Goal: Transaction & Acquisition: Purchase product/service

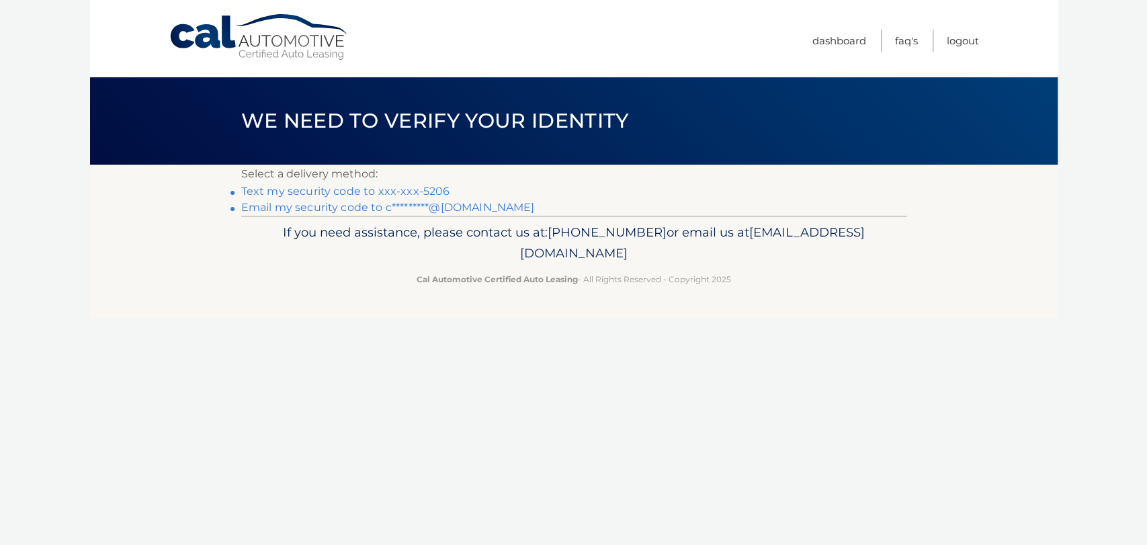
click at [275, 193] on link "Text my security code to xxx-xxx-5206" at bounding box center [345, 191] width 209 height 13
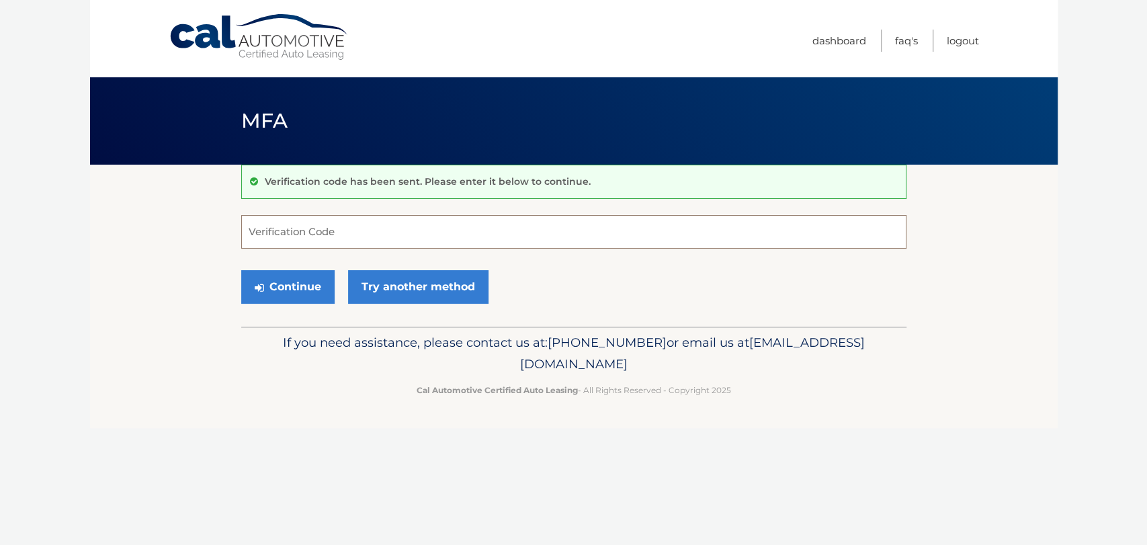
click at [275, 232] on input "Verification Code" at bounding box center [573, 232] width 665 height 34
type input "922731"
click at [298, 283] on button "Continue" at bounding box center [287, 287] width 93 height 34
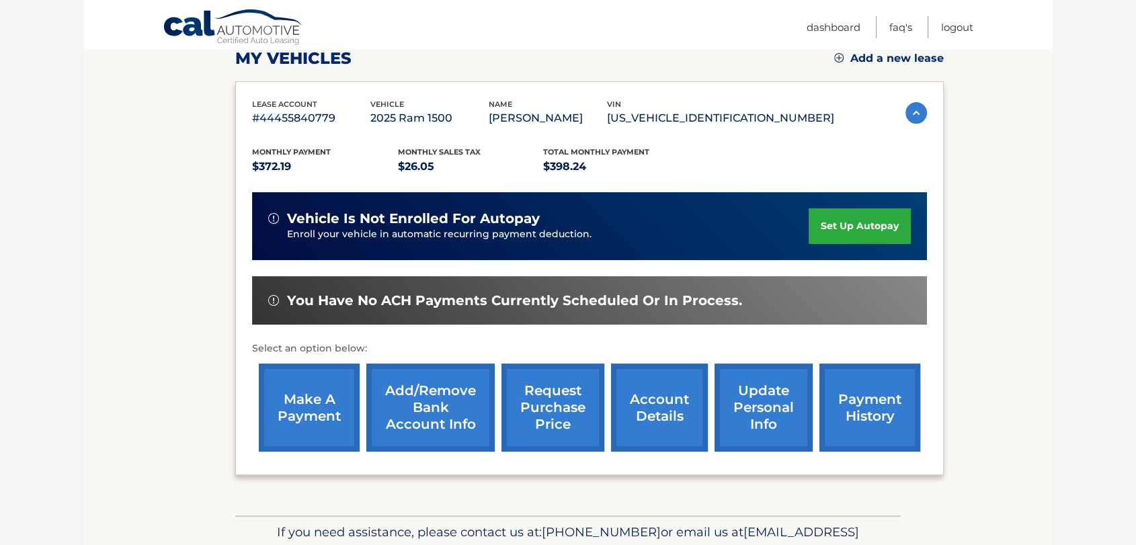
scroll to position [224, 0]
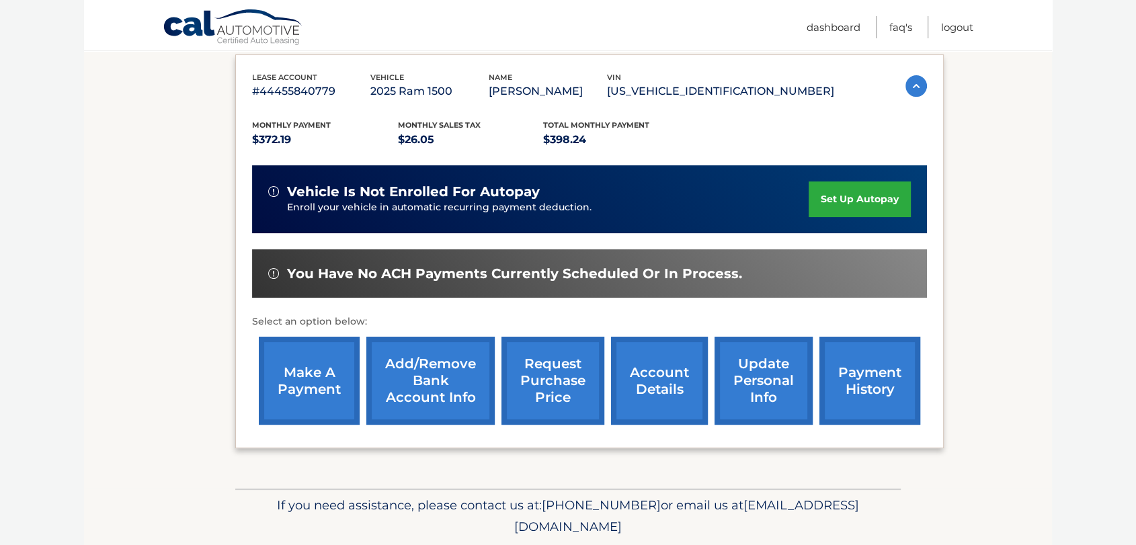
click at [312, 372] on link "make a payment" at bounding box center [309, 381] width 101 height 88
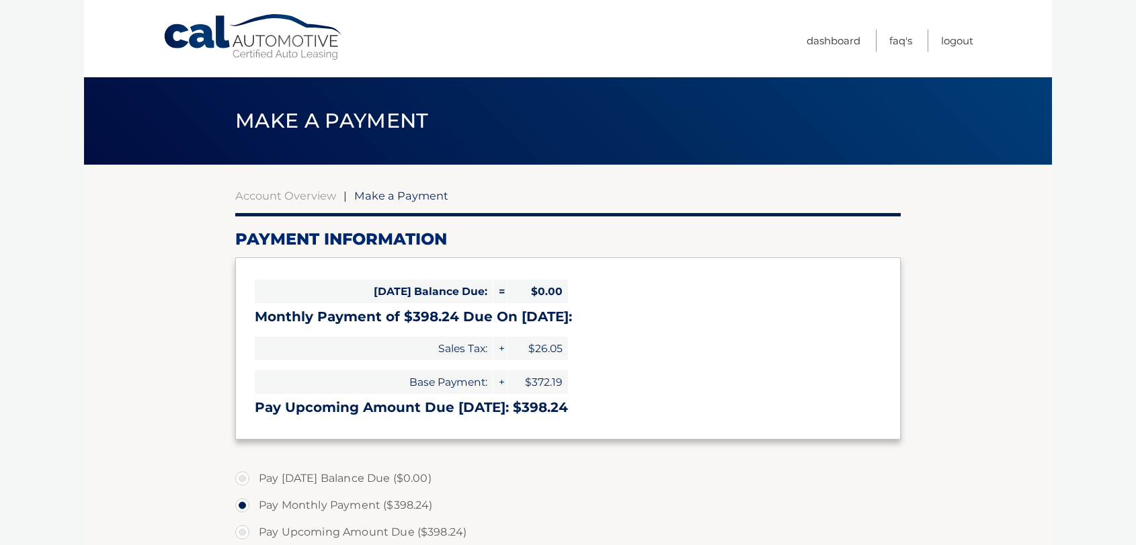
select select "ZDE0OTMwN2YtOWY0Zi00NjExLWJkMmEtYTcyNjY2NjU2ZTg4"
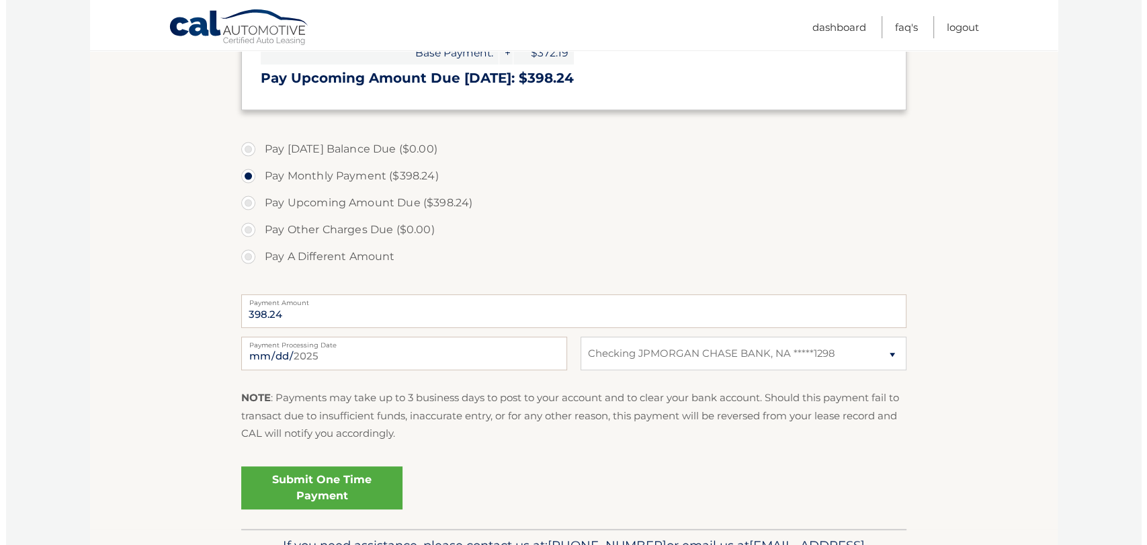
scroll to position [373, 0]
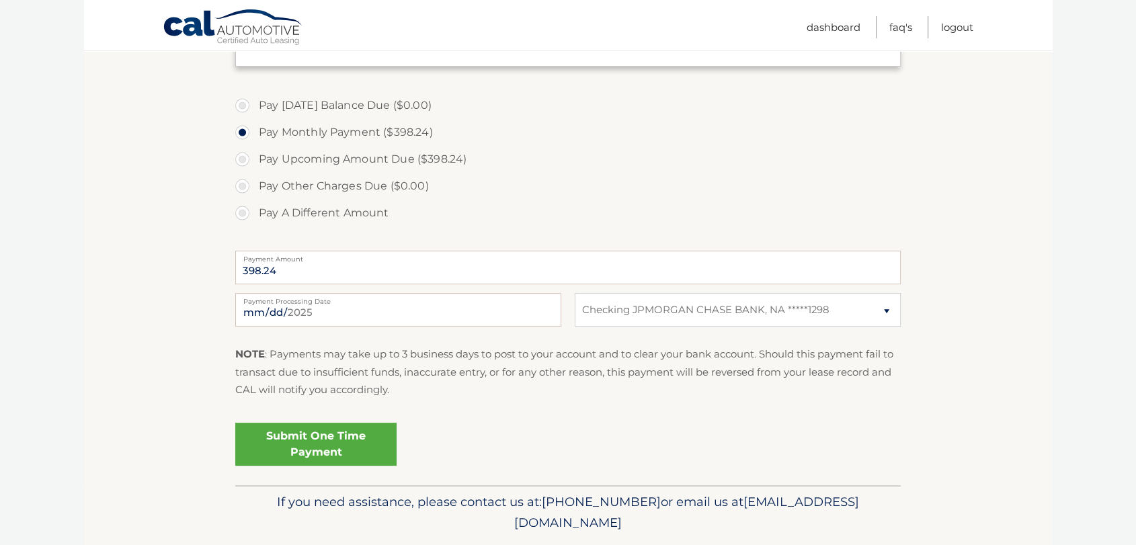
click at [316, 452] on link "Submit One Time Payment" at bounding box center [315, 444] width 161 height 43
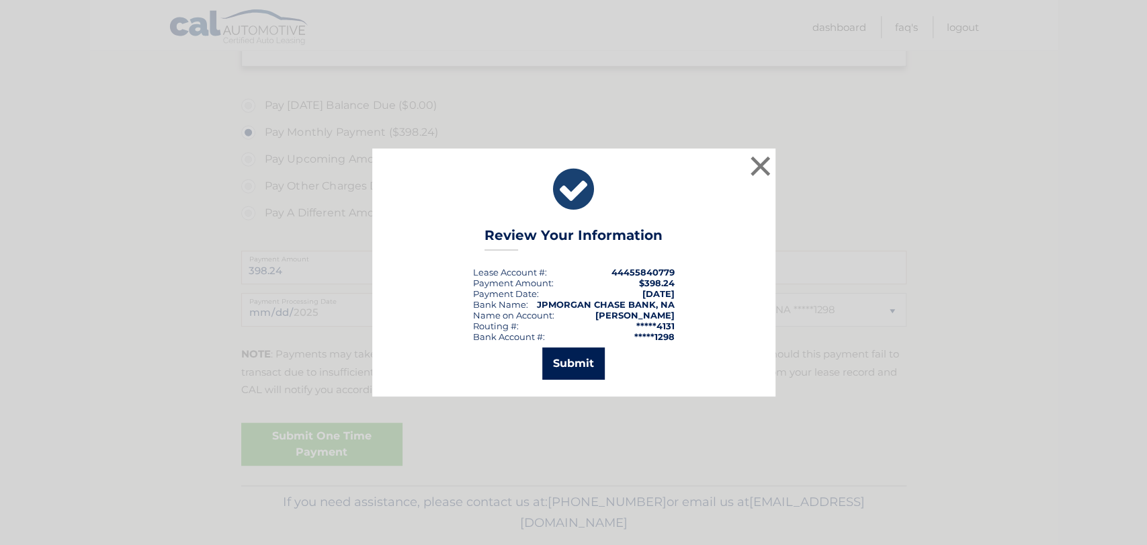
click at [570, 357] on button "Submit" at bounding box center [573, 363] width 62 height 32
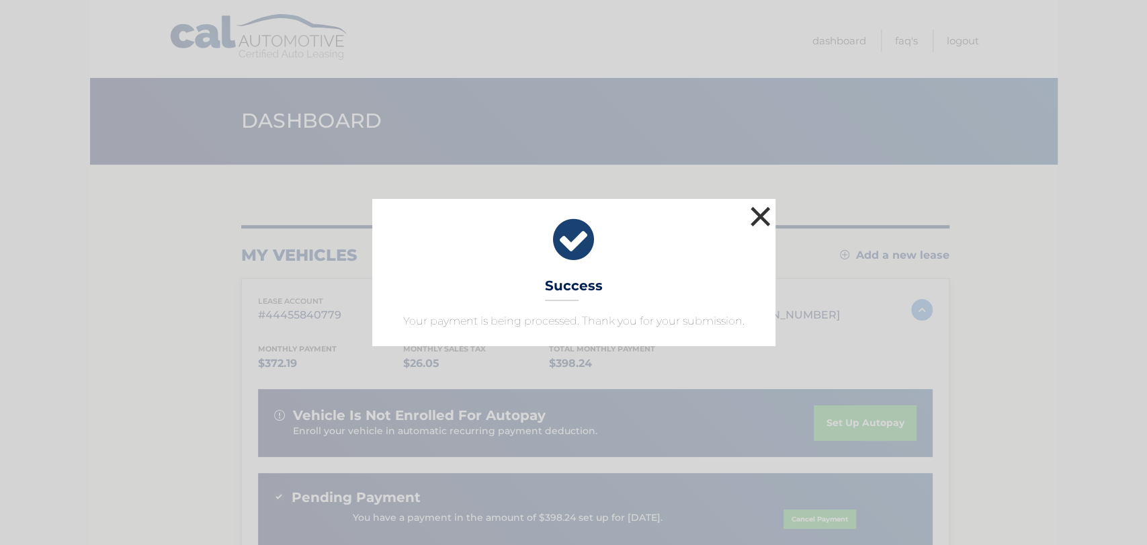
click at [760, 203] on button "×" at bounding box center [760, 216] width 27 height 27
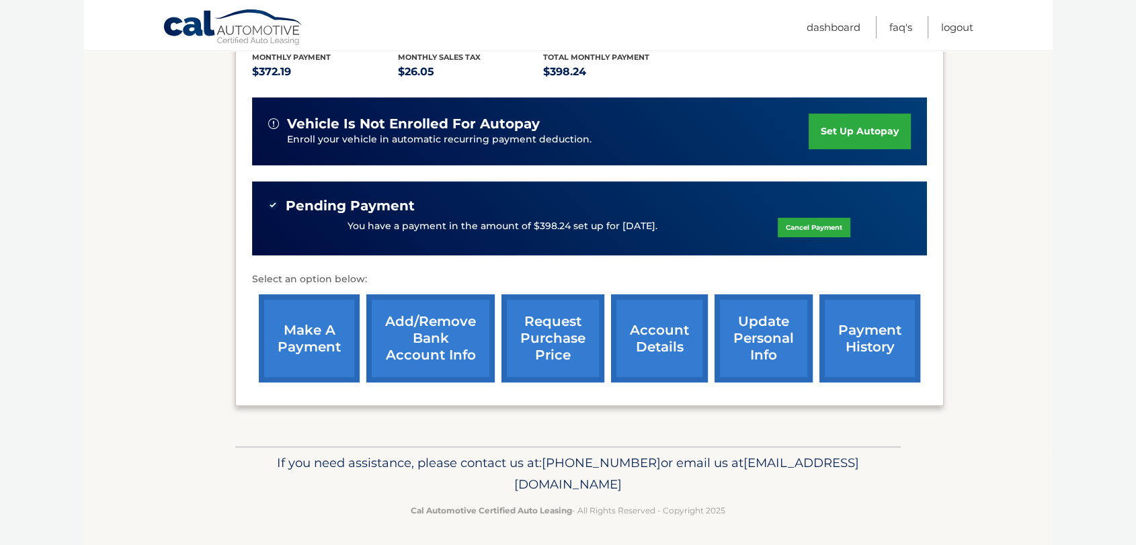
scroll to position [296, 0]
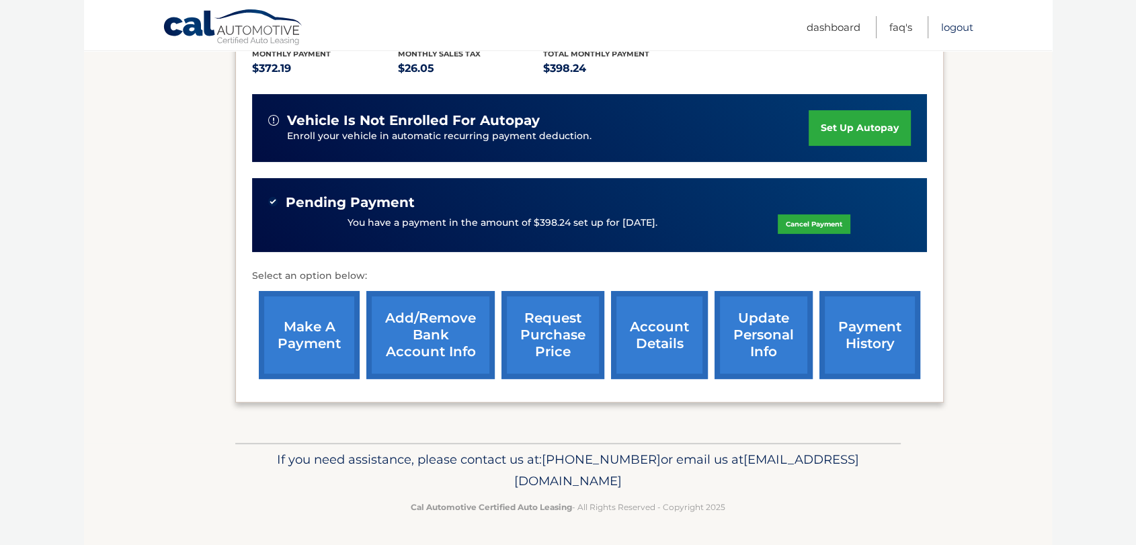
click at [946, 26] on link "Logout" at bounding box center [957, 27] width 32 height 22
